Goal: Task Accomplishment & Management: Use online tool/utility

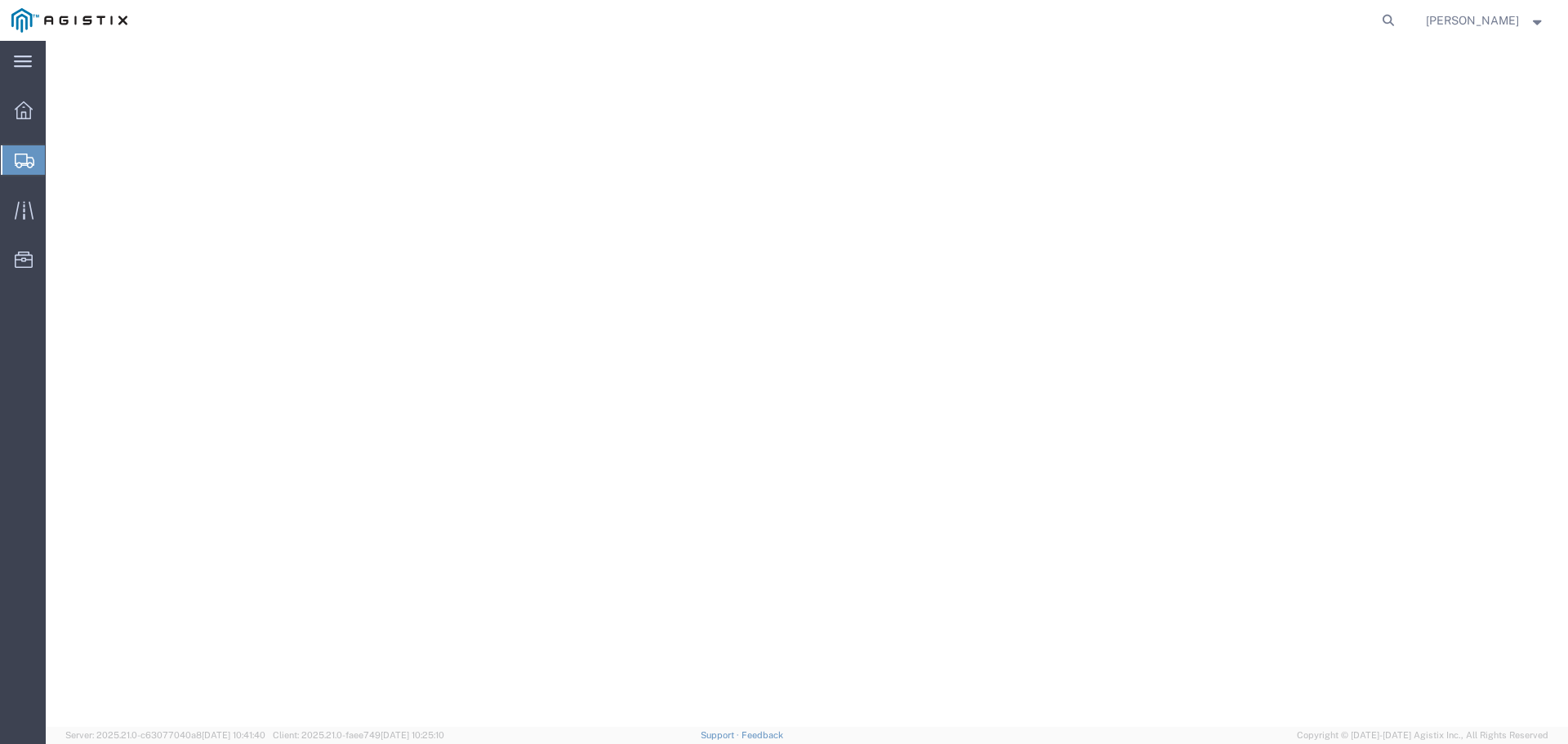
select select "PSNS"
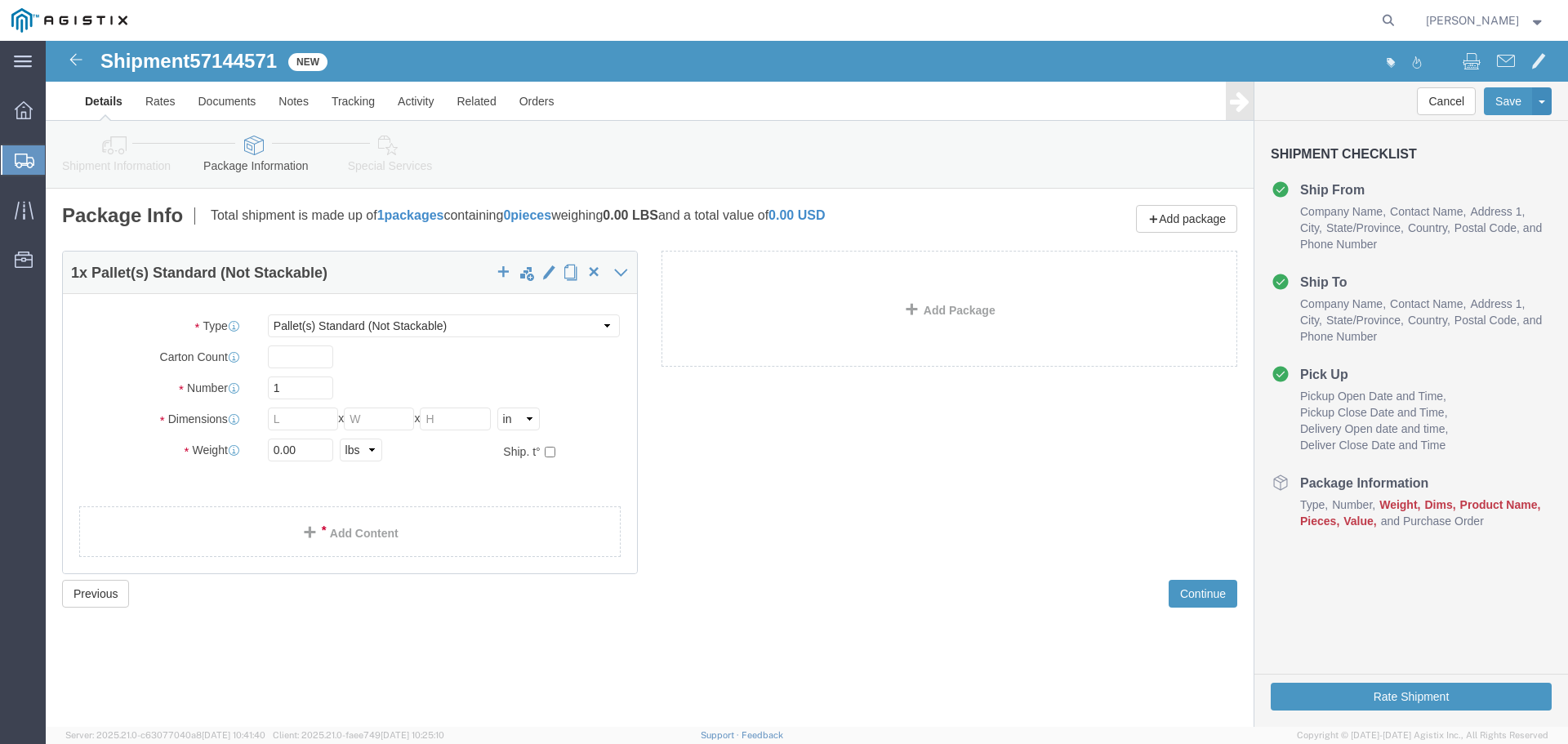
click select "Select Bulk Bundle(s) Cardboard Box(es) Carton(s) Crate(s) Drum(s) (Fiberboard)…"
click input "text"
type input "1"
type input "2"
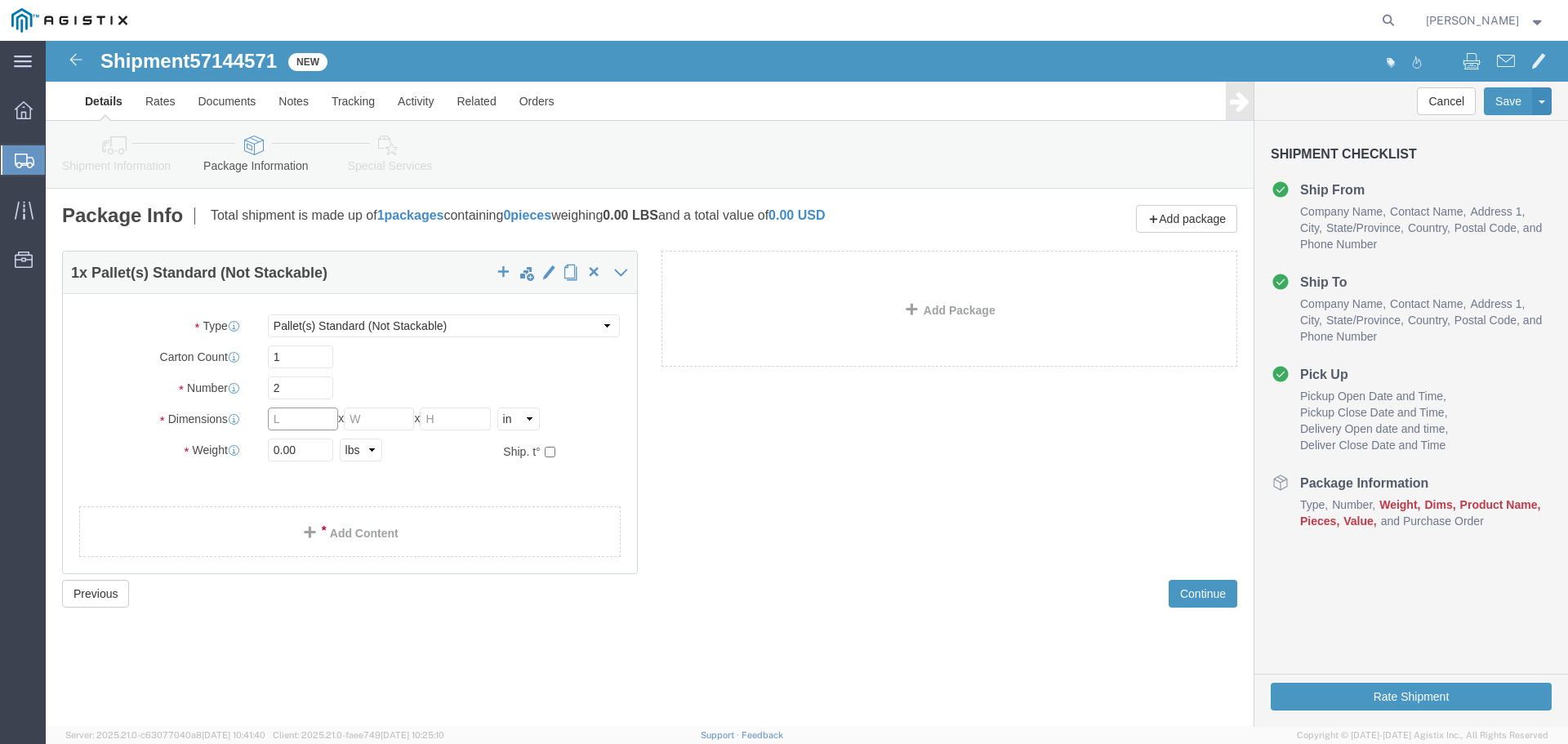
click input "text"
type input "3"
type input "48"
type input "52"
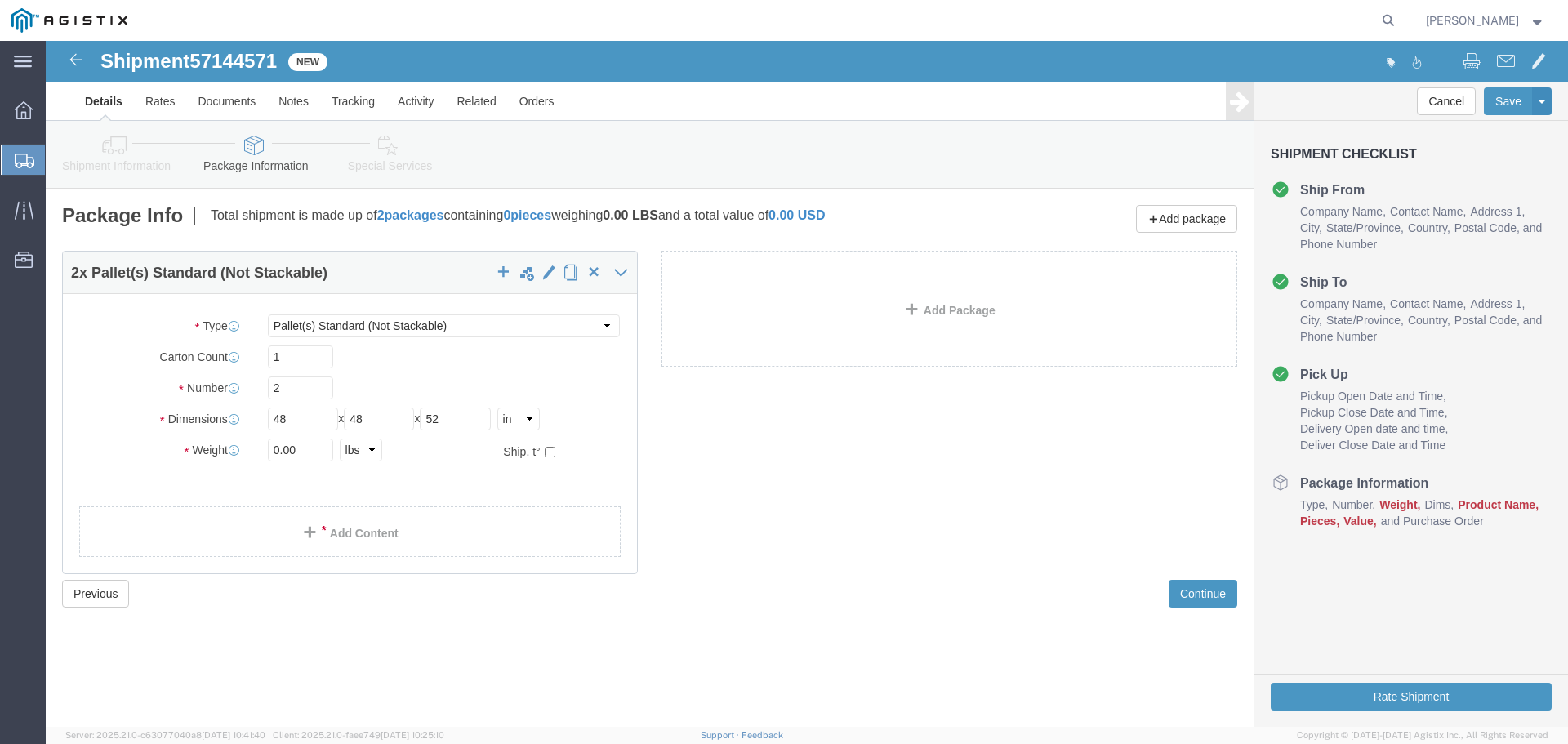
click ul
drag, startPoint x: 259, startPoint y: 405, endPoint x: 197, endPoint y: 413, distance: 62.5
click div "Weight 0.00 Select kgs lbs Ship. t°"
type input "4370"
click link "Add Content"
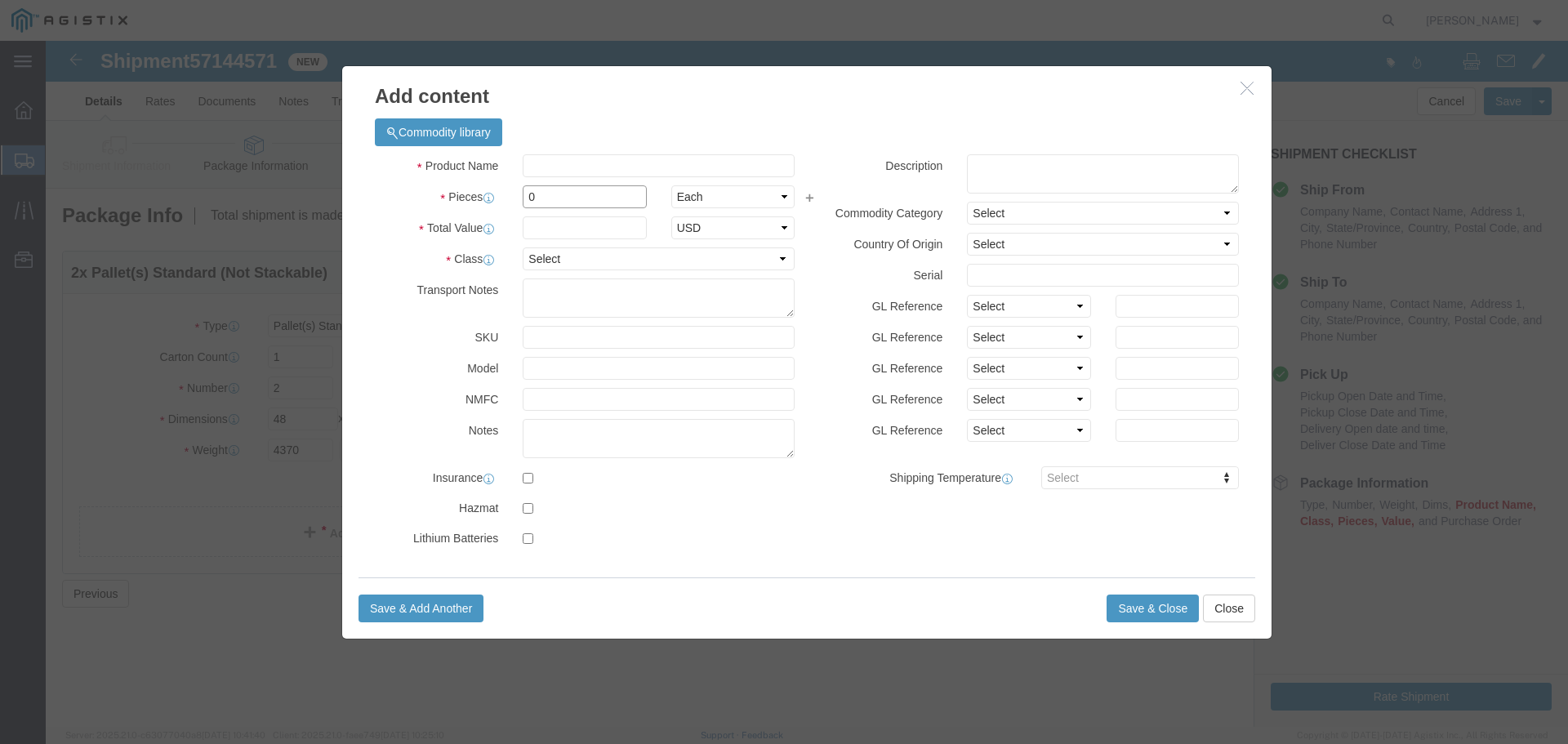
drag, startPoint x: 506, startPoint y: 150, endPoint x: 448, endPoint y: 165, distance: 59.9
click div "Pieces 0 Select Bag Barrels 100Board Feet Bottle Box Blister Pack Carats Can Ca…"
type input "2"
click input "text"
paste input "$13,408.74"
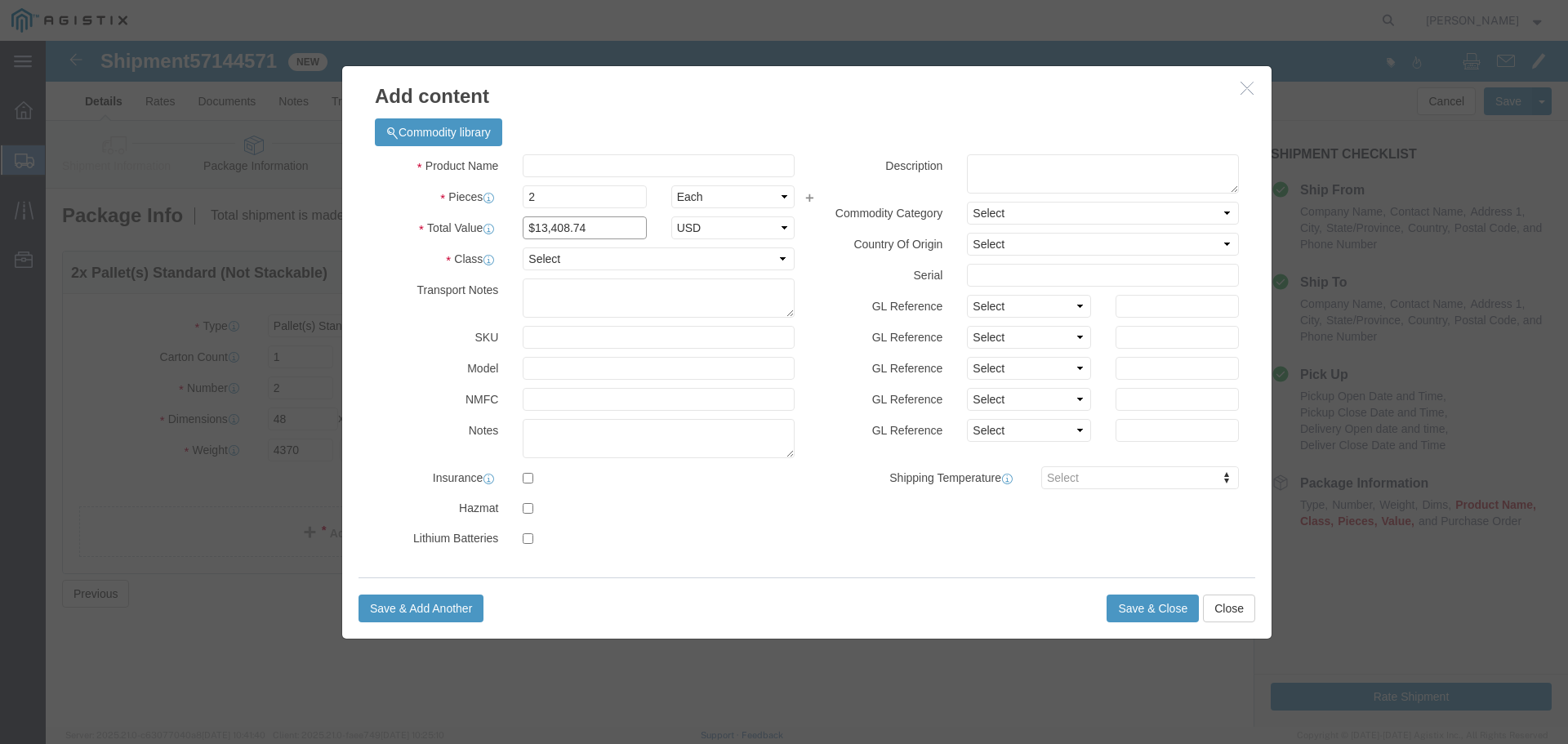
drag, startPoint x: 485, startPoint y: 185, endPoint x: 451, endPoint y: 193, distance: 34.9
click div "Total Value $13,408.74 Select ADP AED AFN ALL AMD AOA ARS ATS AUD AWG AZN BAM B…"
type input "13408.74"
click select "Select 50 55 60 65 70 85 92.5 100 125 175 250 300 400"
select select "60"
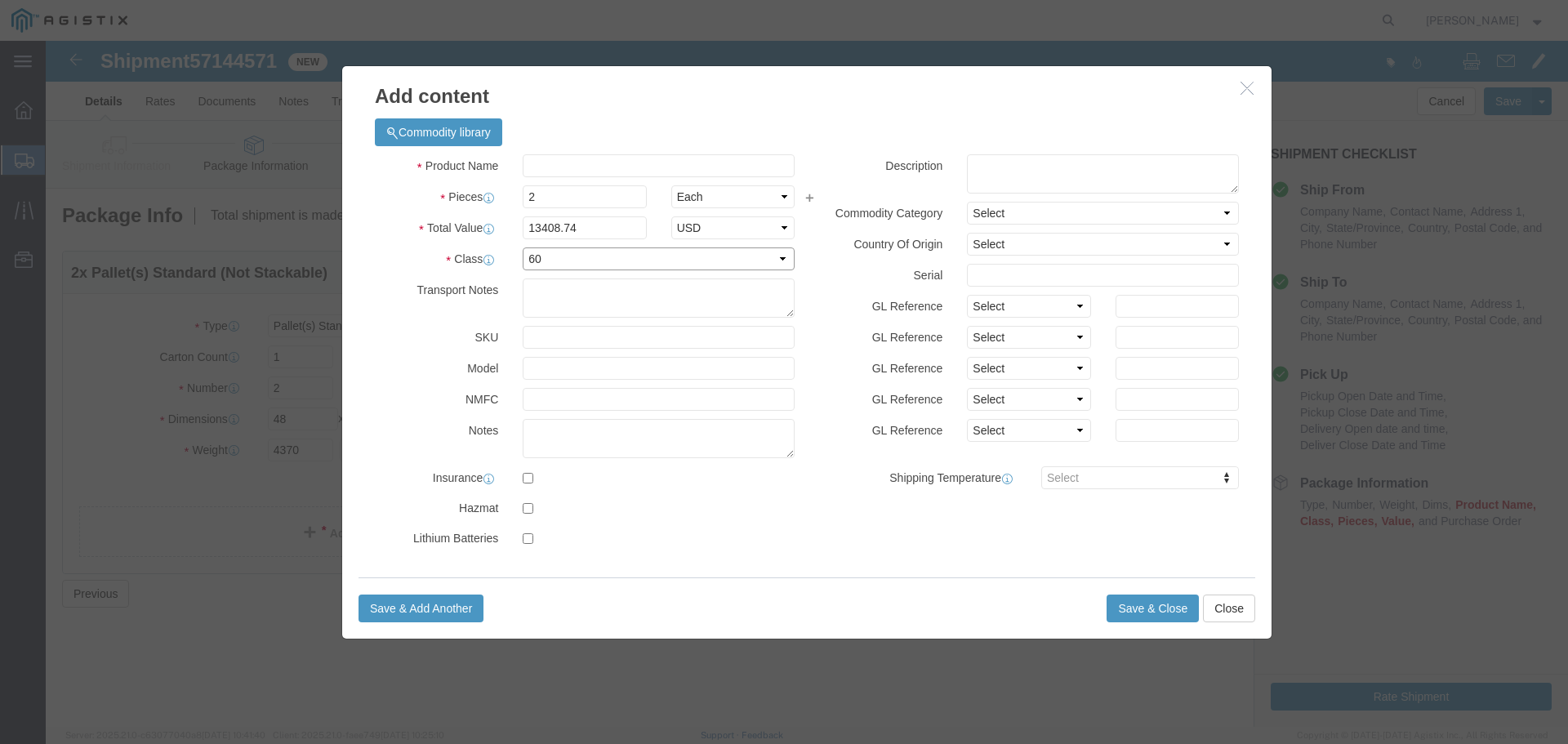
click select "Select 50 55 60 65 70 85 92.5 100 125 175 250 300 400"
click input "text"
type input "batteries"
click textarea
type textarea "batteries, wet, non spillable, electric storage, not regulated, class 60"
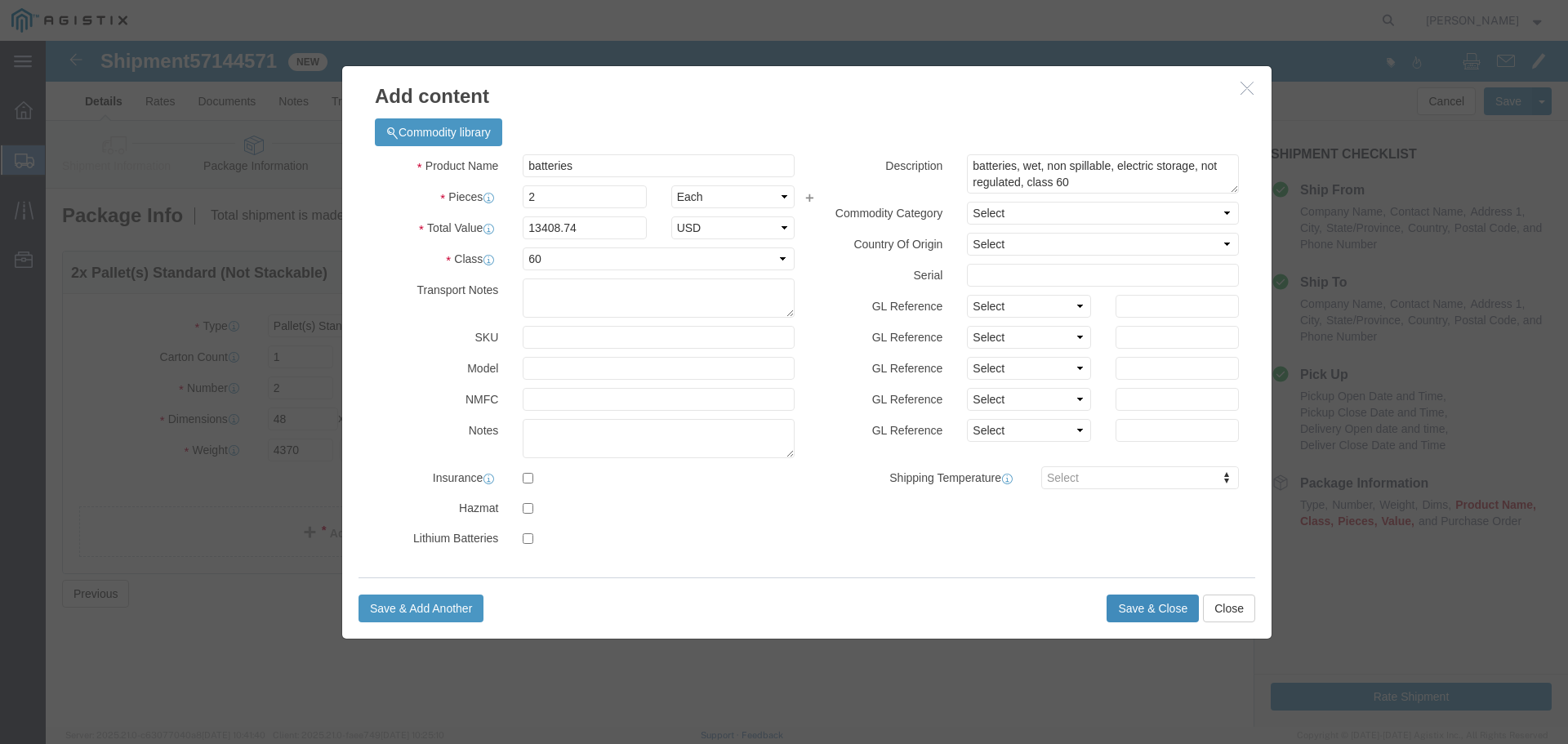
click button "Save & Close"
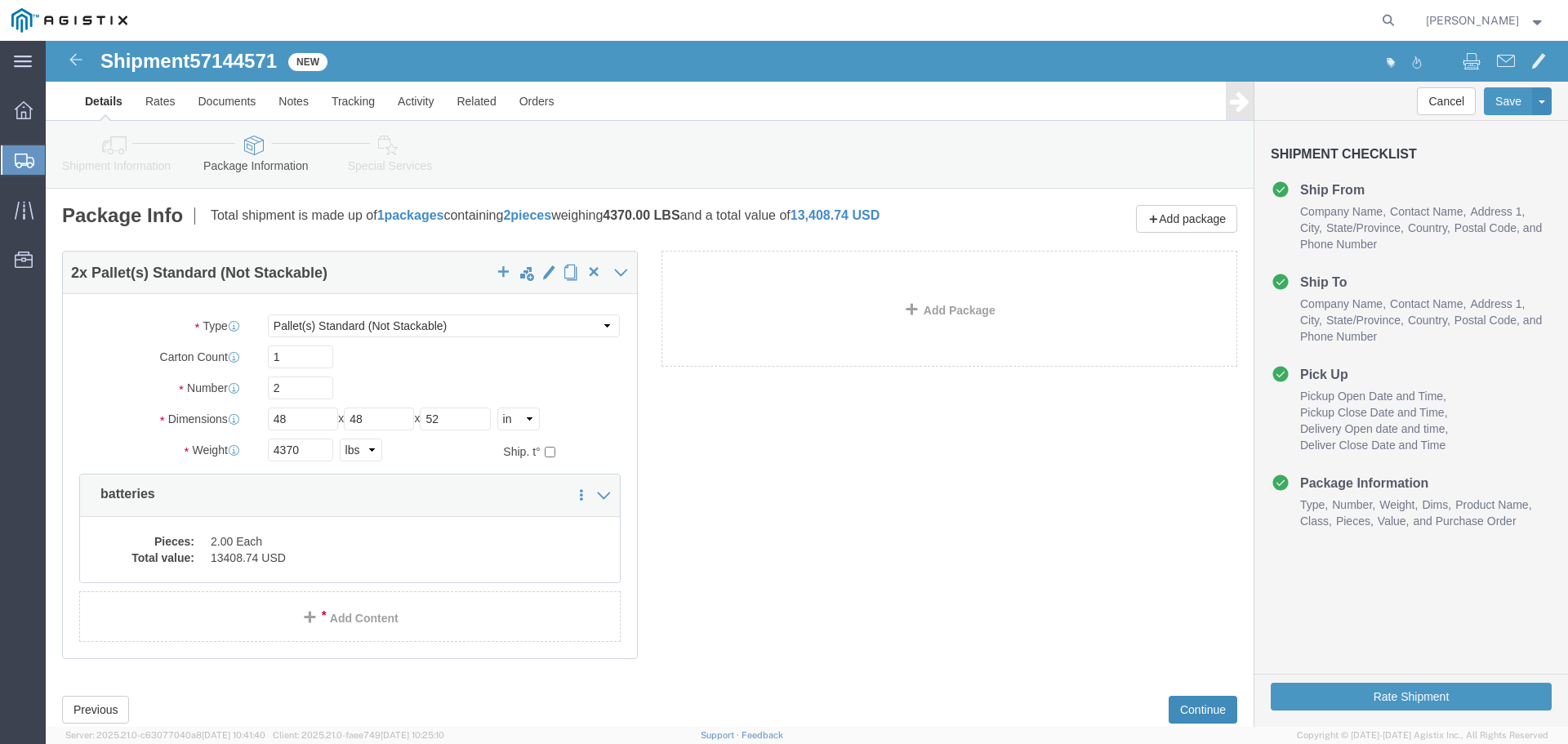
click button "Continue"
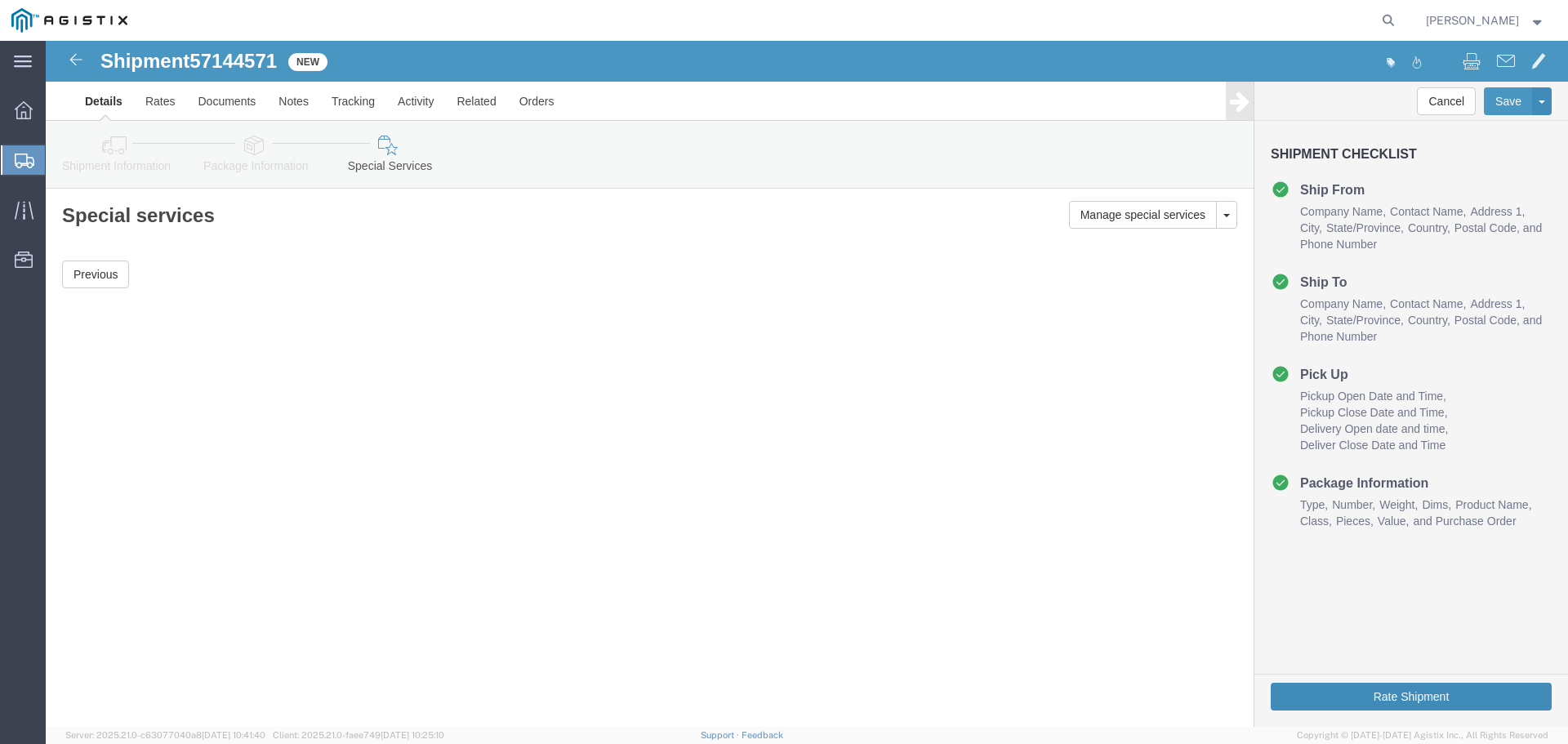
click button "Rate Shipment"
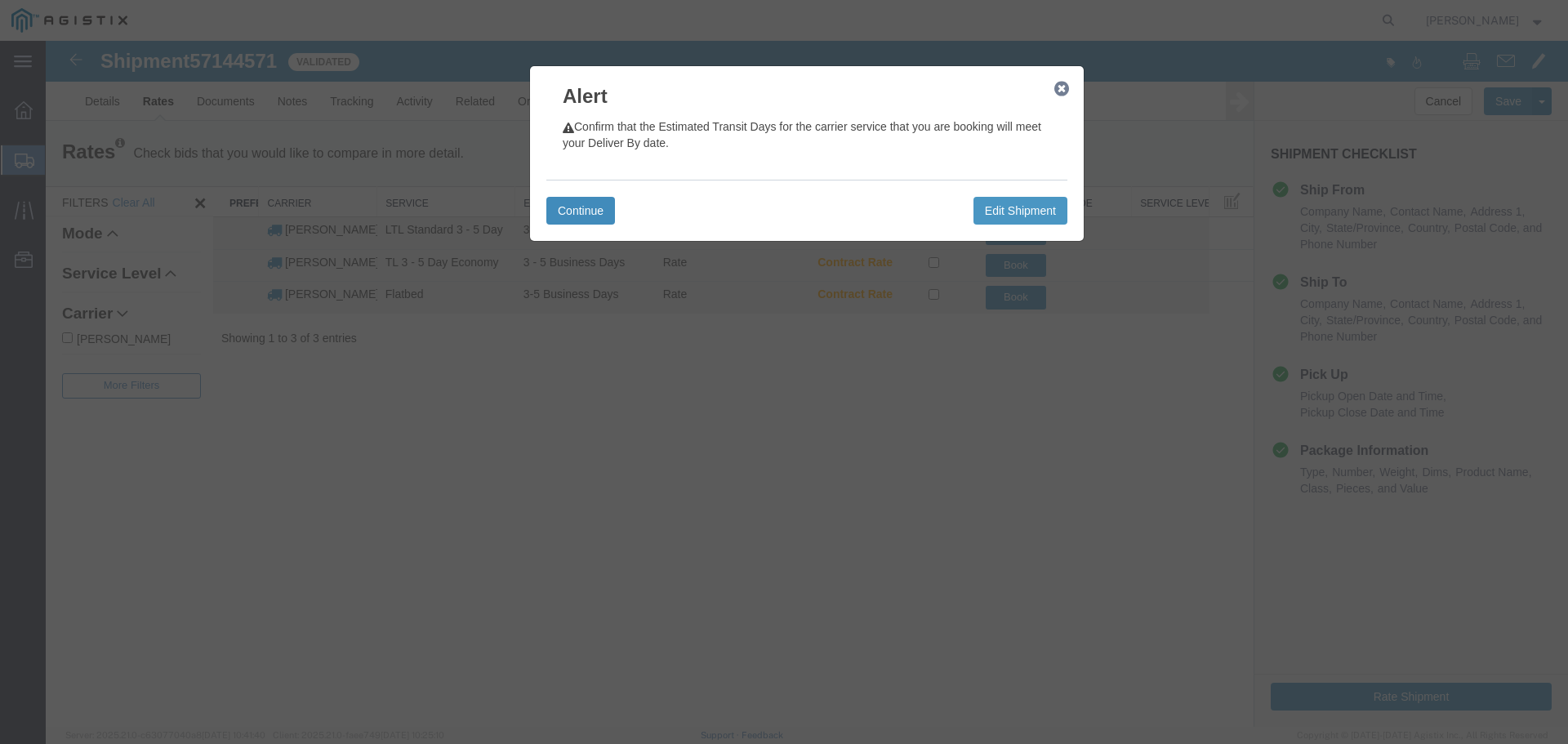
click at [572, 210] on button "Continue" at bounding box center [580, 210] width 68 height 28
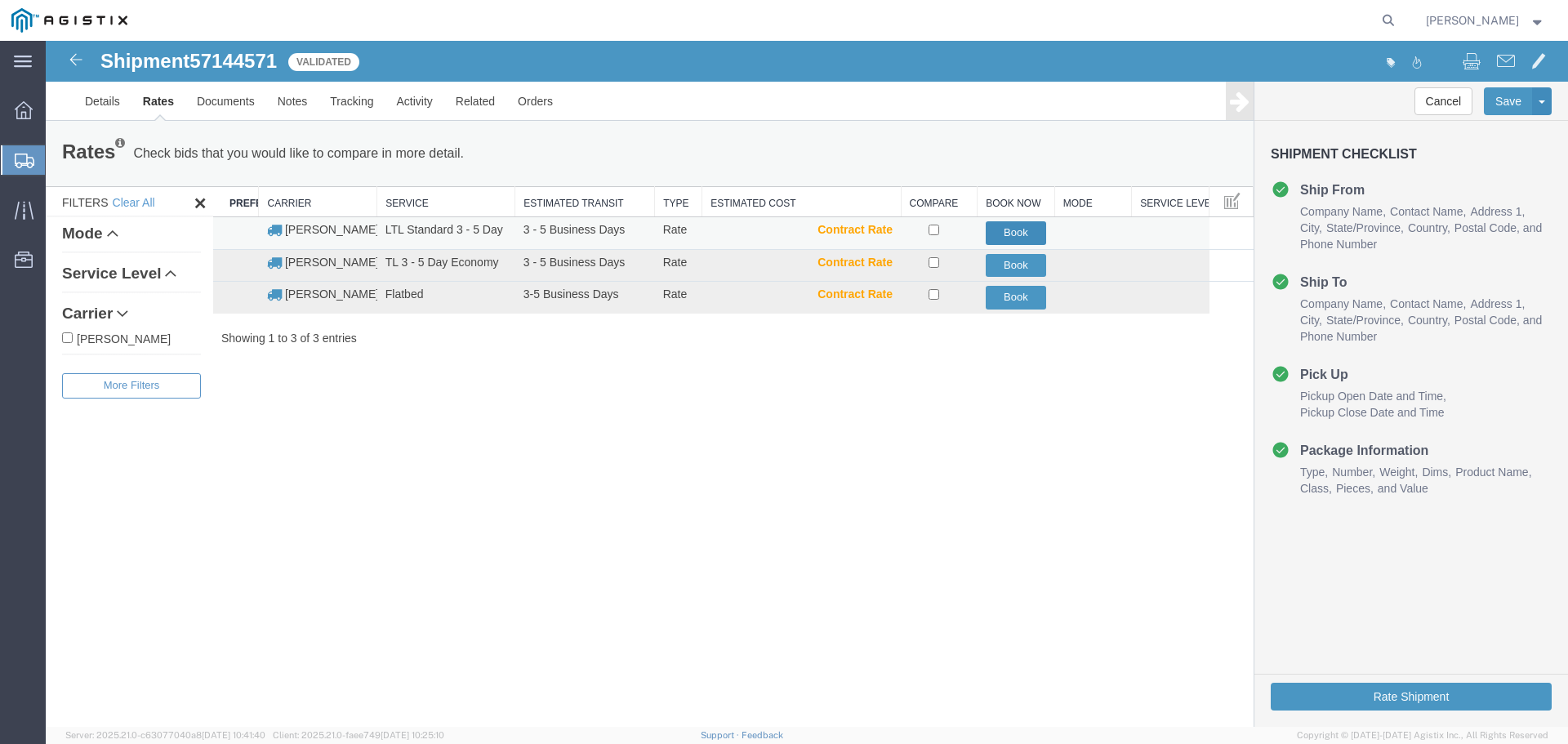
click at [1016, 229] on button "Book" at bounding box center [1016, 233] width 62 height 24
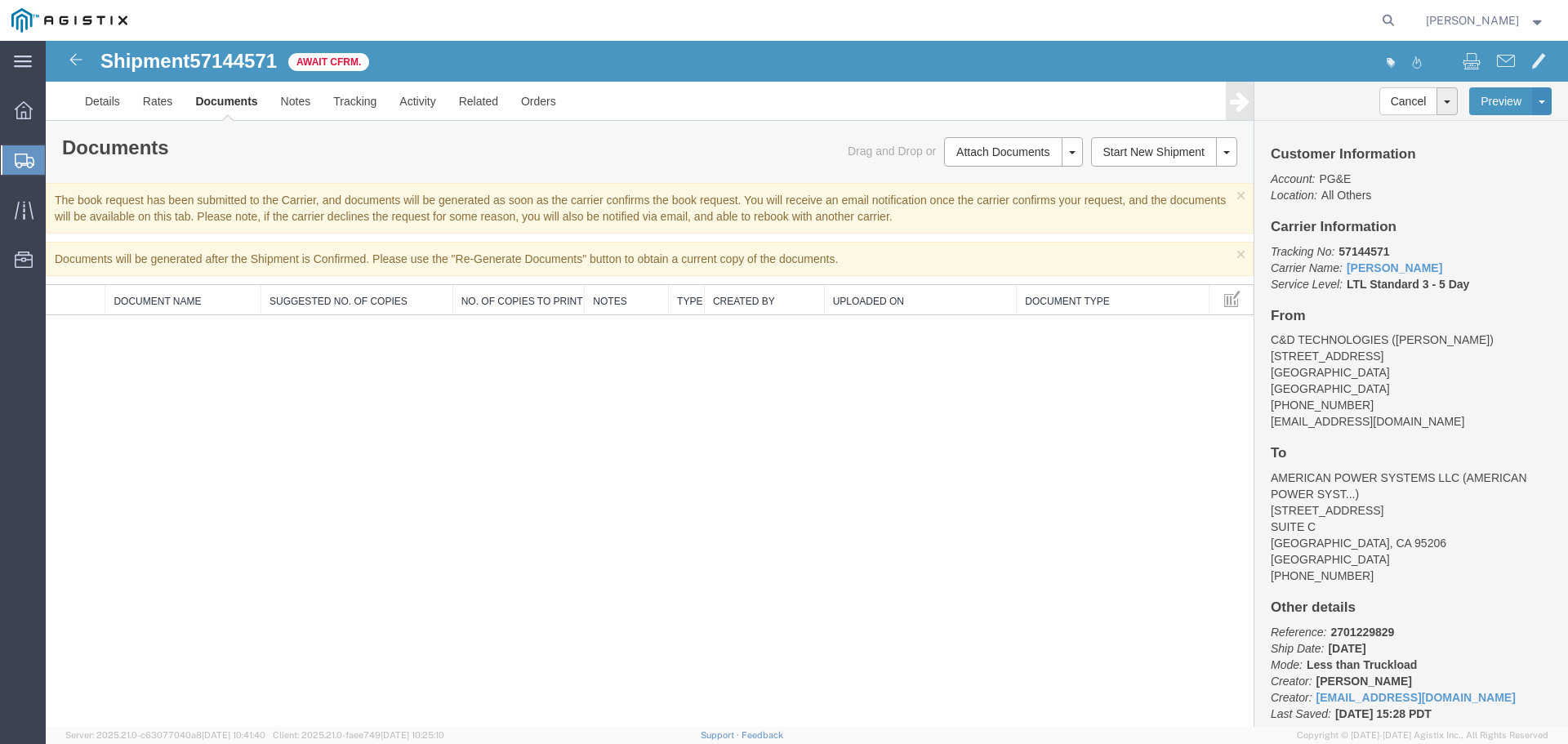
click at [1520, 20] on span "[PERSON_NAME]" at bounding box center [1485, 21] width 119 height 18
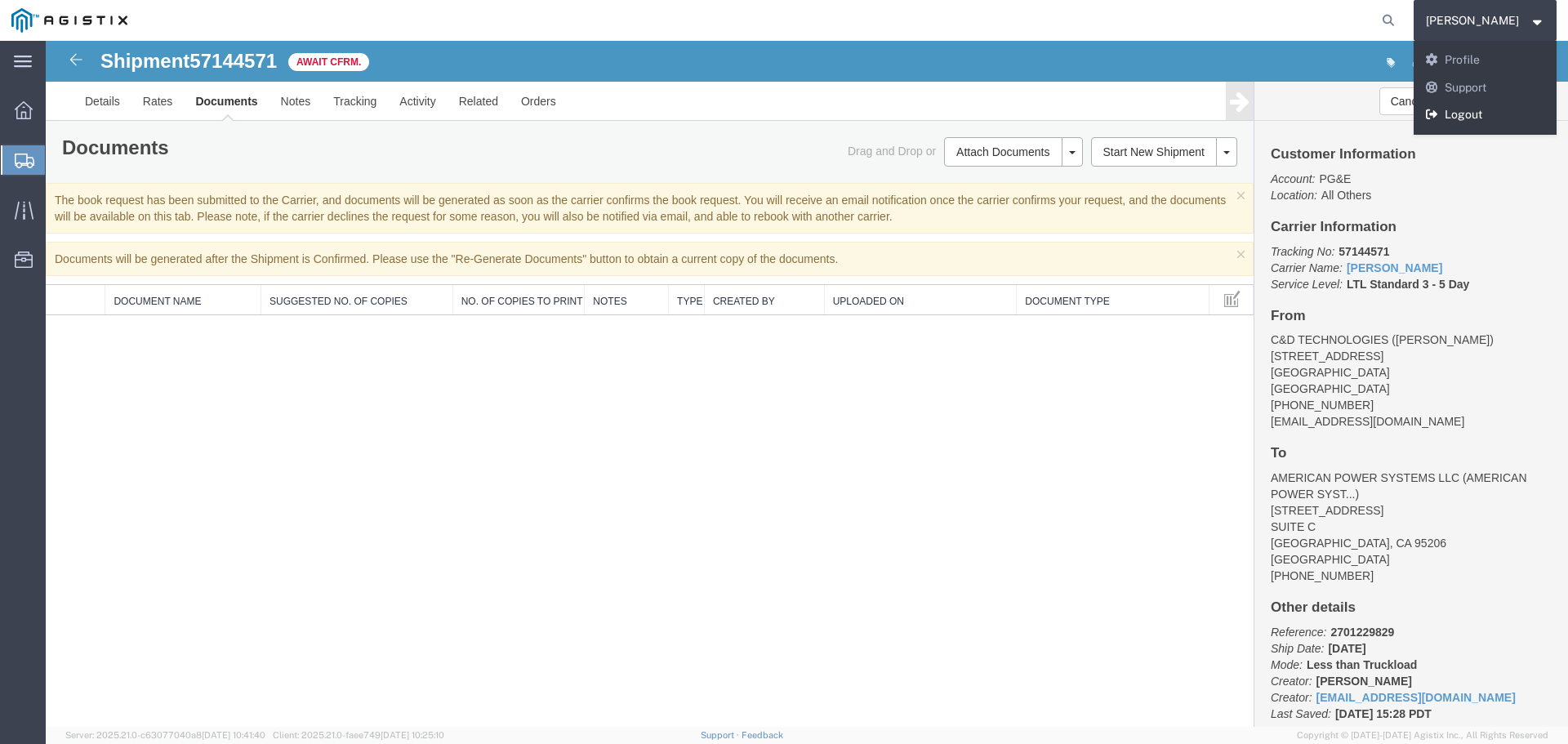
click at [1500, 110] on link "Logout" at bounding box center [1486, 115] width 144 height 28
